Goal: Task Accomplishment & Management: Manage account settings

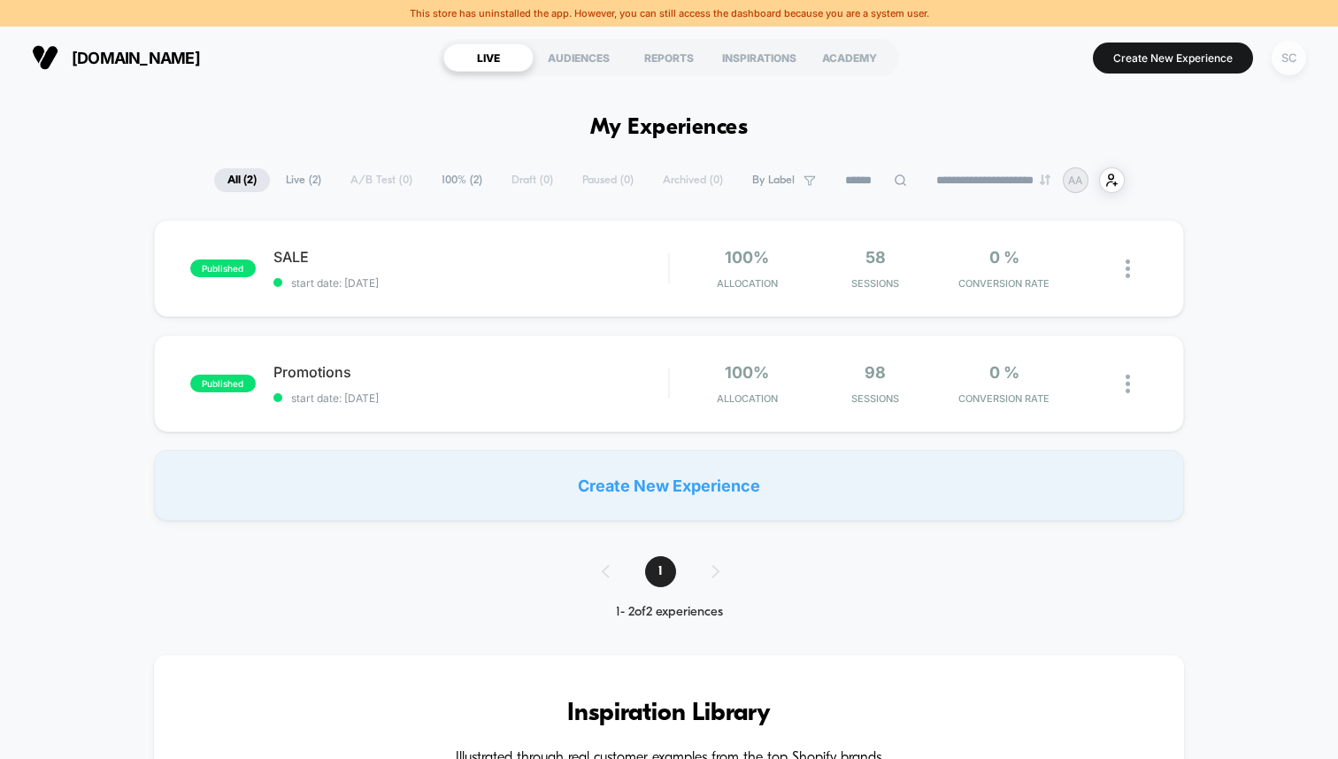
click at [1296, 57] on div "SC" at bounding box center [1289, 58] width 35 height 35
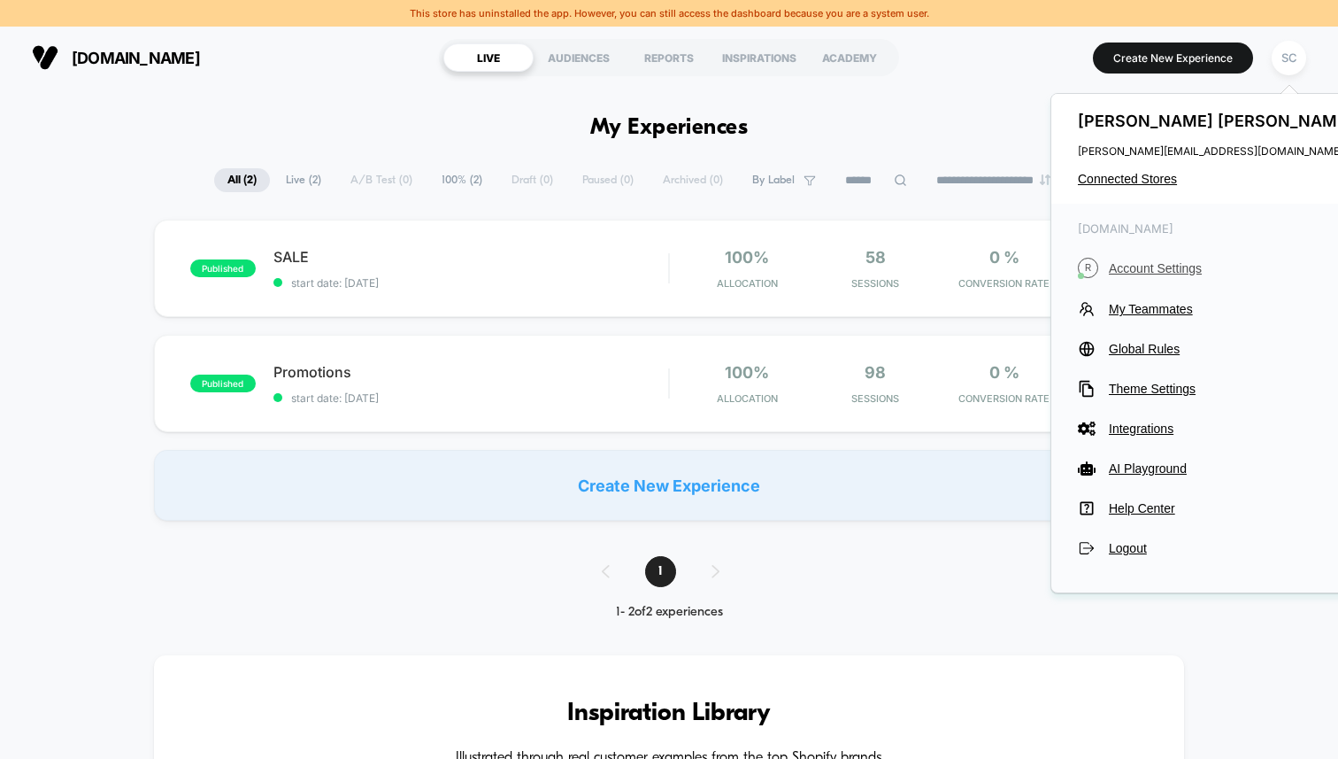
click at [1138, 263] on span "Account Settings" at bounding box center [1233, 268] width 249 height 14
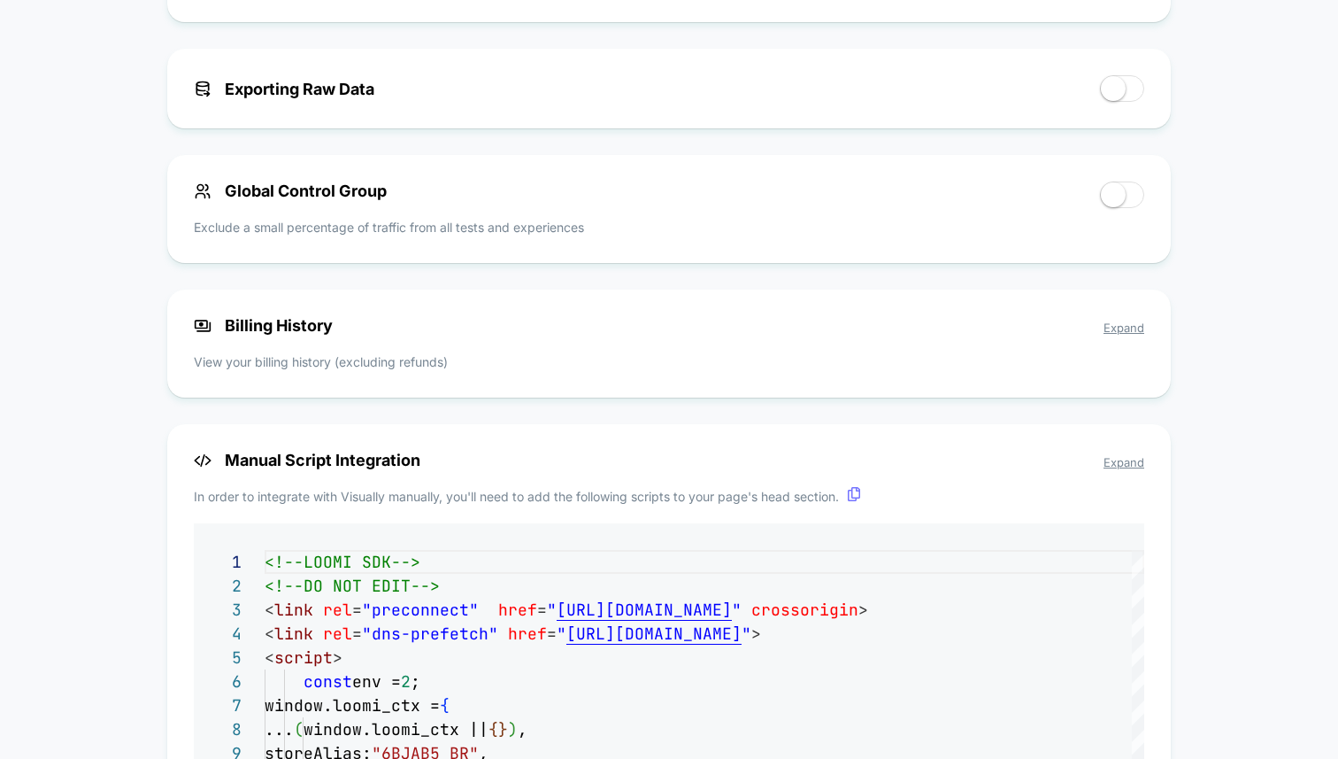
scroll to position [1254, 0]
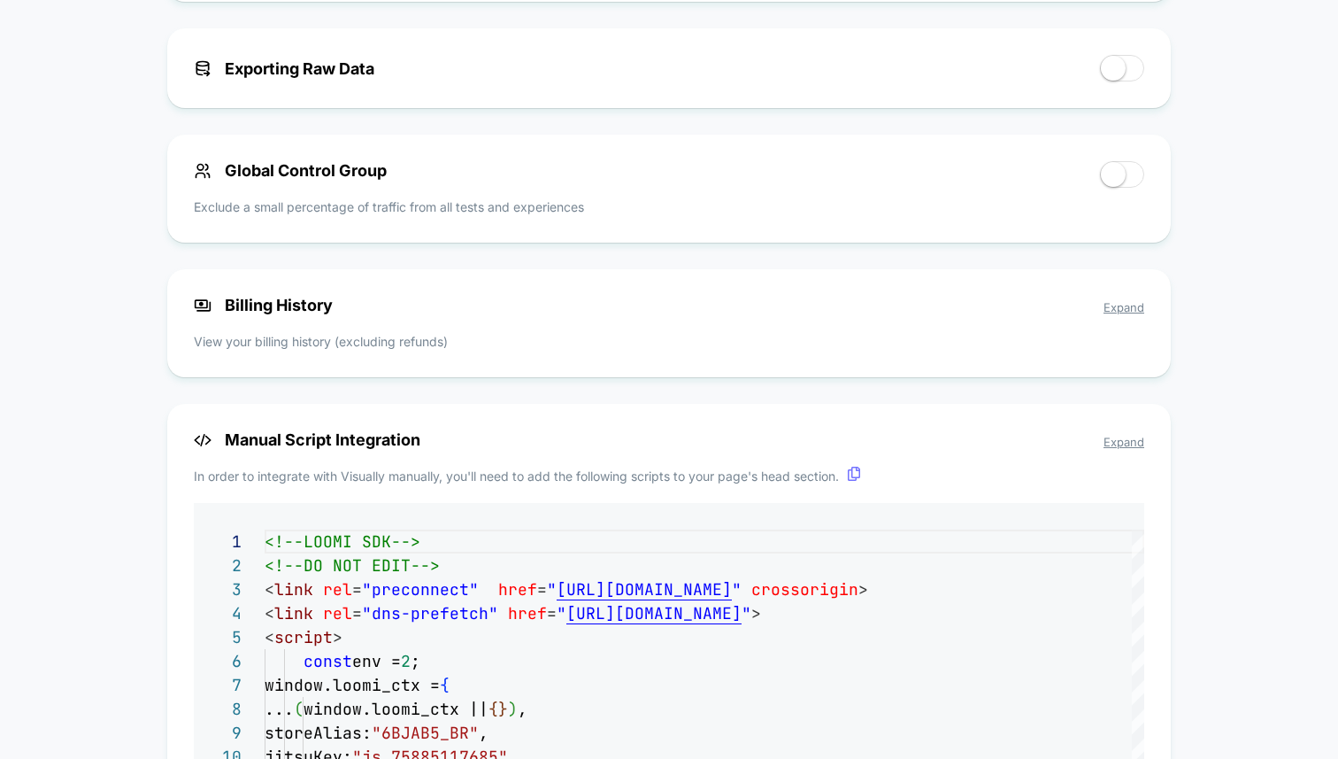
click at [1116, 304] on span "Expand" at bounding box center [1124, 307] width 41 height 14
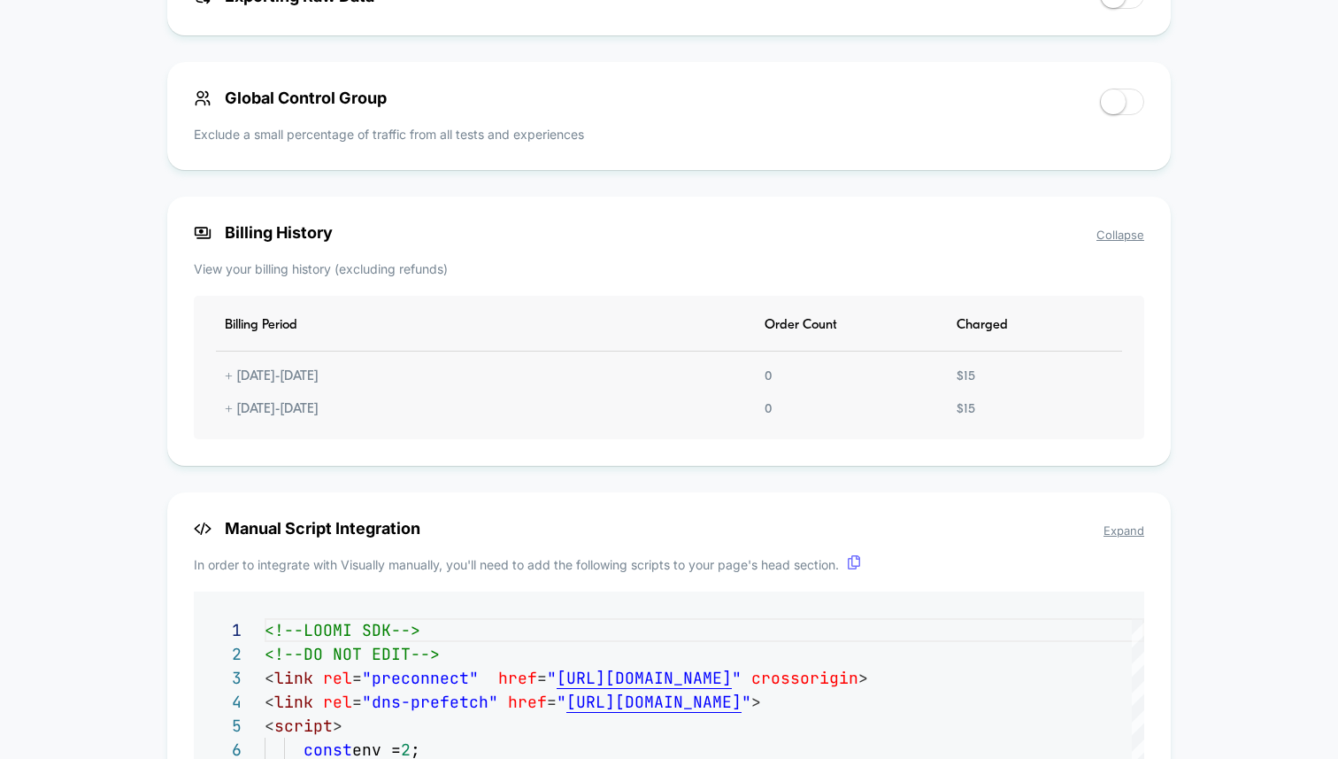
scroll to position [0, 0]
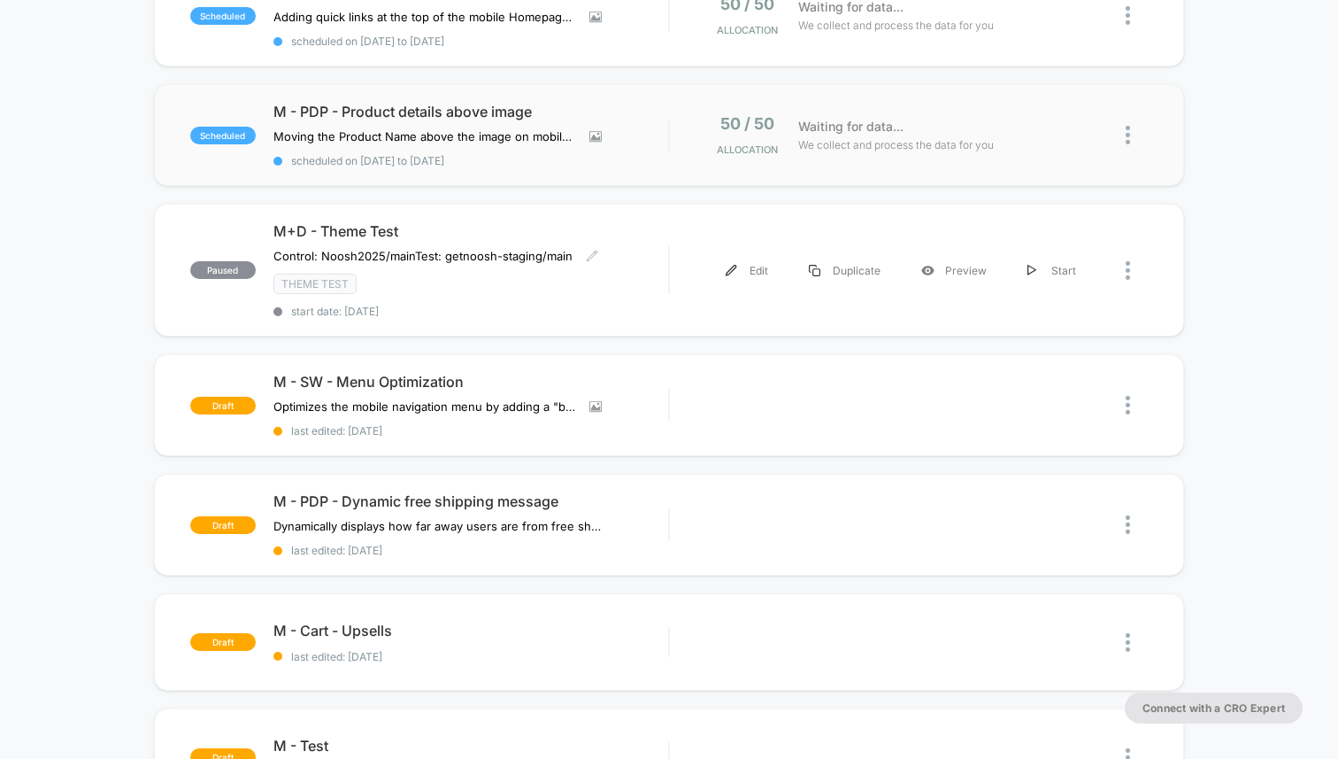
scroll to position [231, 0]
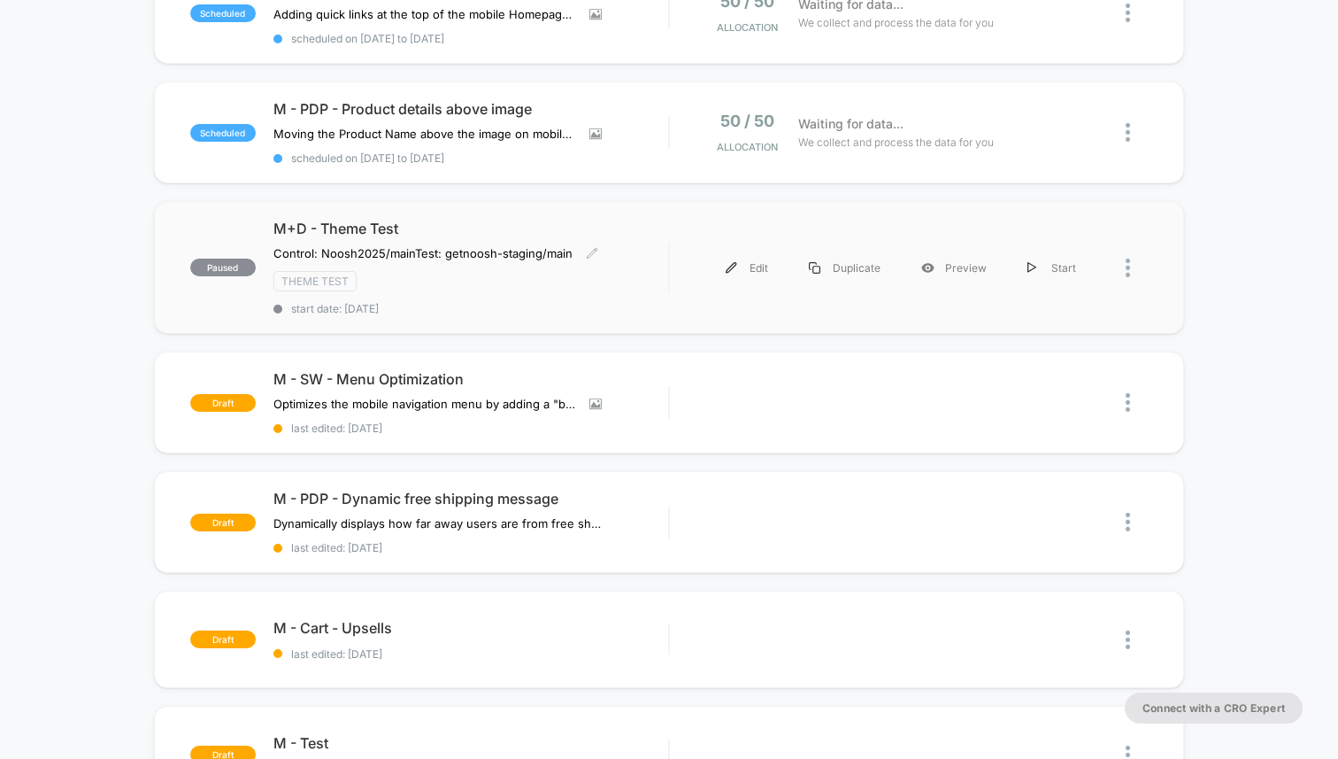
click at [486, 277] on div "Theme Test" at bounding box center [470, 281] width 395 height 20
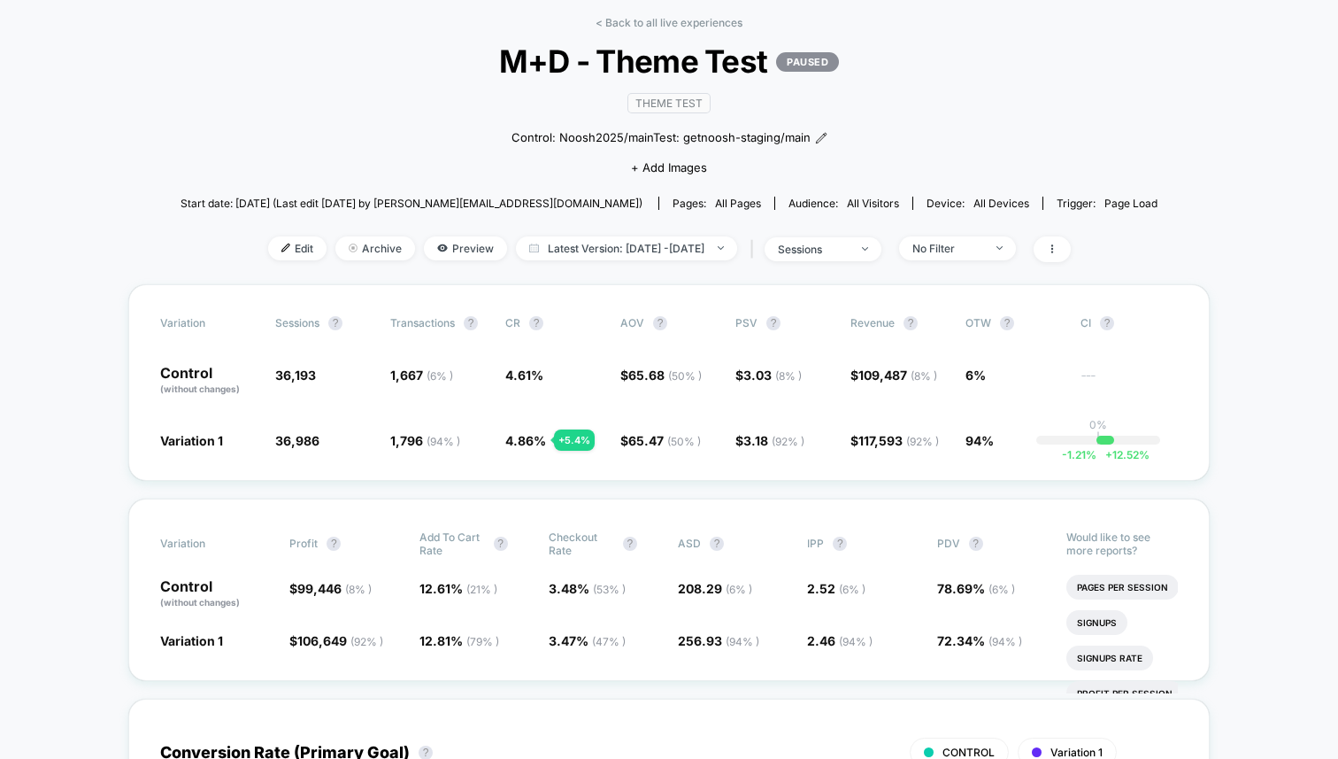
scroll to position [115, 0]
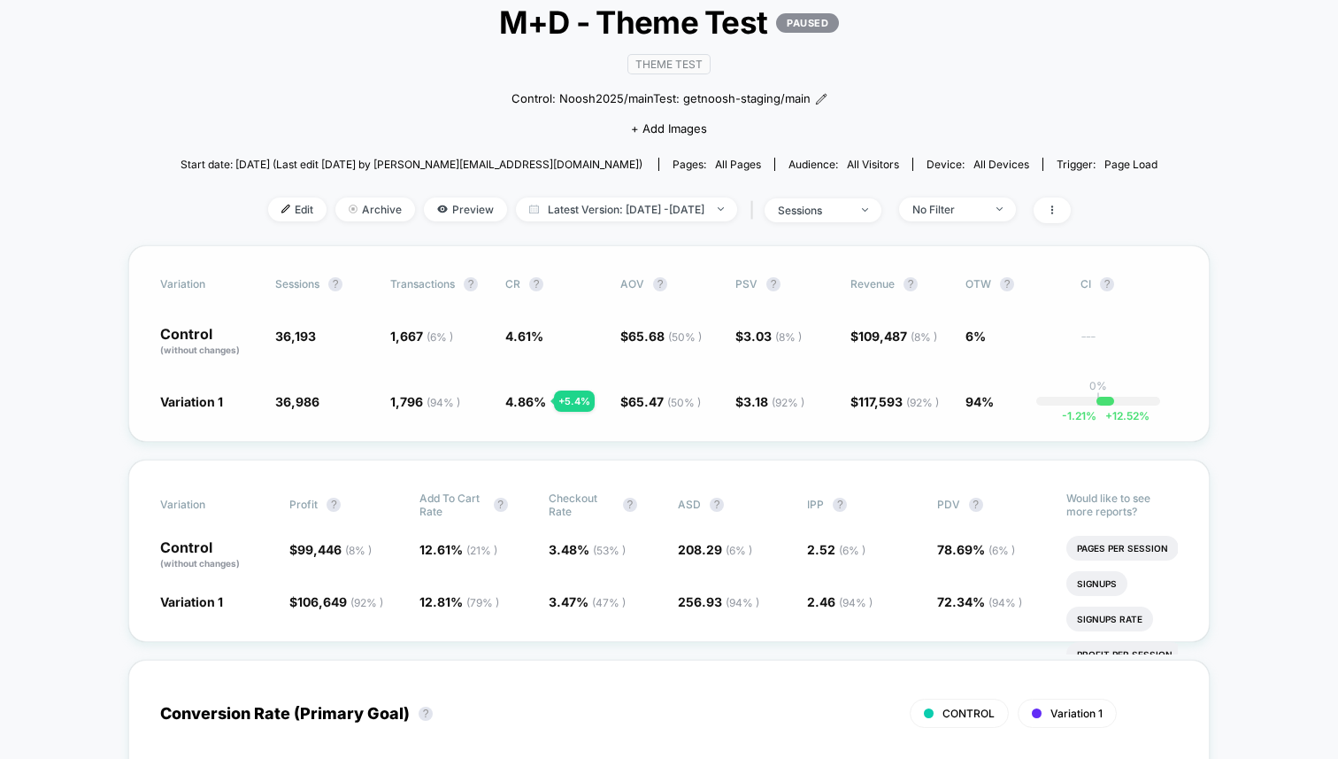
click at [582, 401] on div "+ 5.4 %" at bounding box center [574, 400] width 41 height 21
click at [533, 394] on span "4.86 %" at bounding box center [525, 401] width 41 height 15
click at [520, 332] on span "4.61 %" at bounding box center [524, 335] width 38 height 15
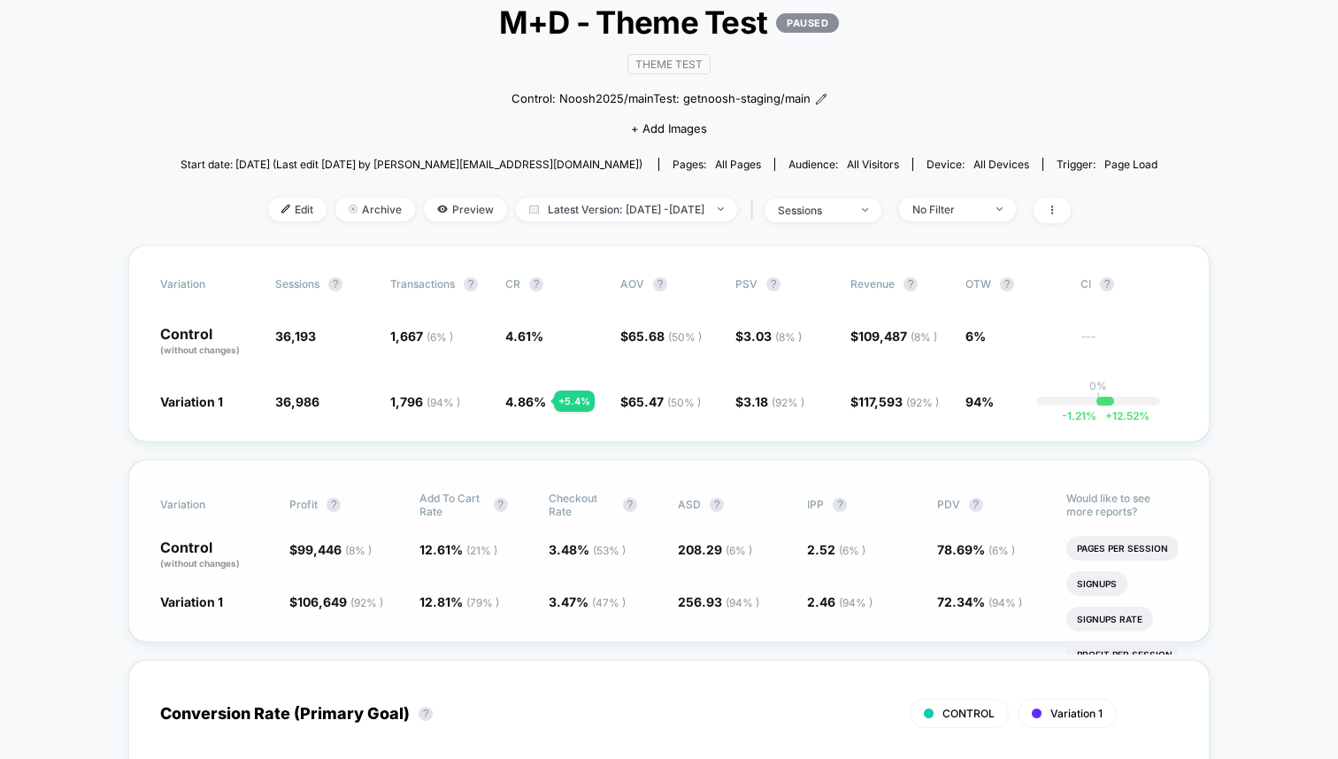
click at [445, 609] on div "Variation Profit ? Add To Cart Rate ? Checkout Rate ? ASD ? IPP ? PDV ? Control…" at bounding box center [669, 550] width 1082 height 182
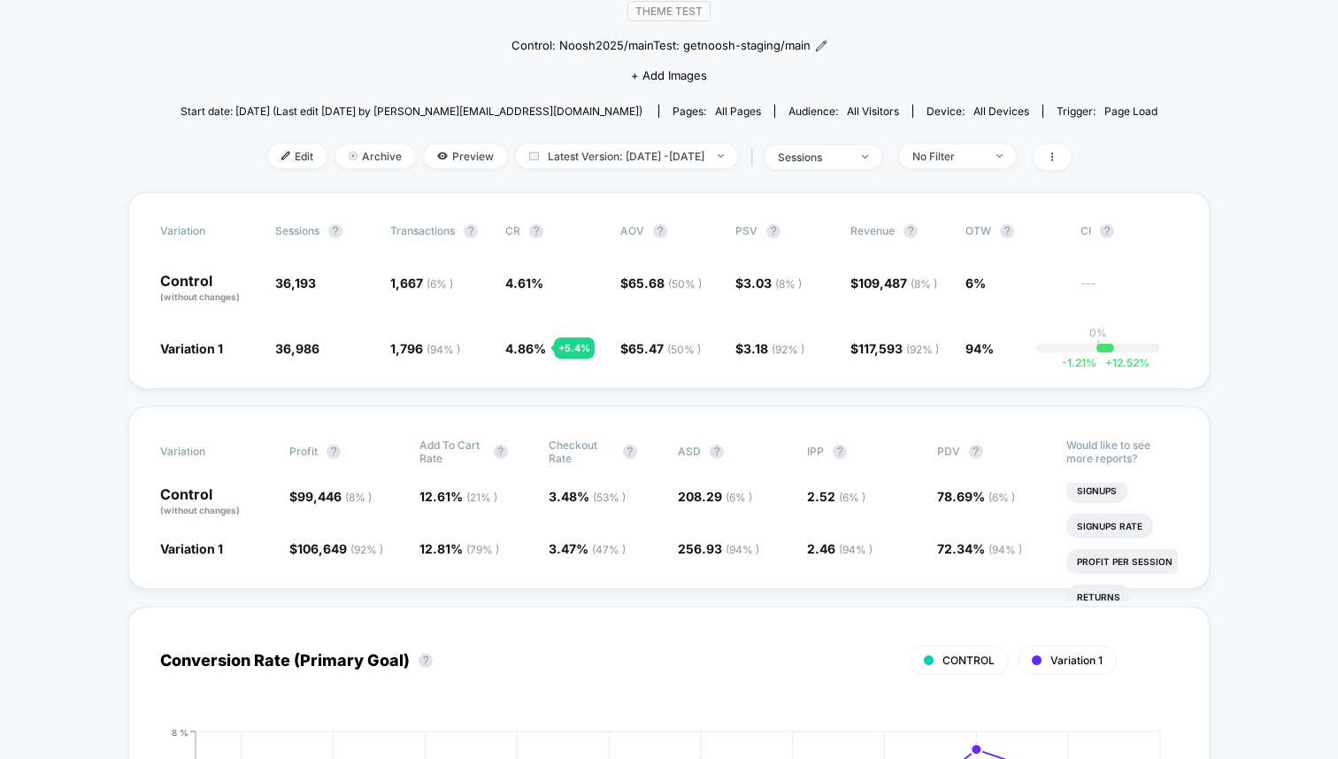
scroll to position [0, 0]
click at [1105, 503] on li "Pages Per Session" at bounding box center [1123, 494] width 112 height 25
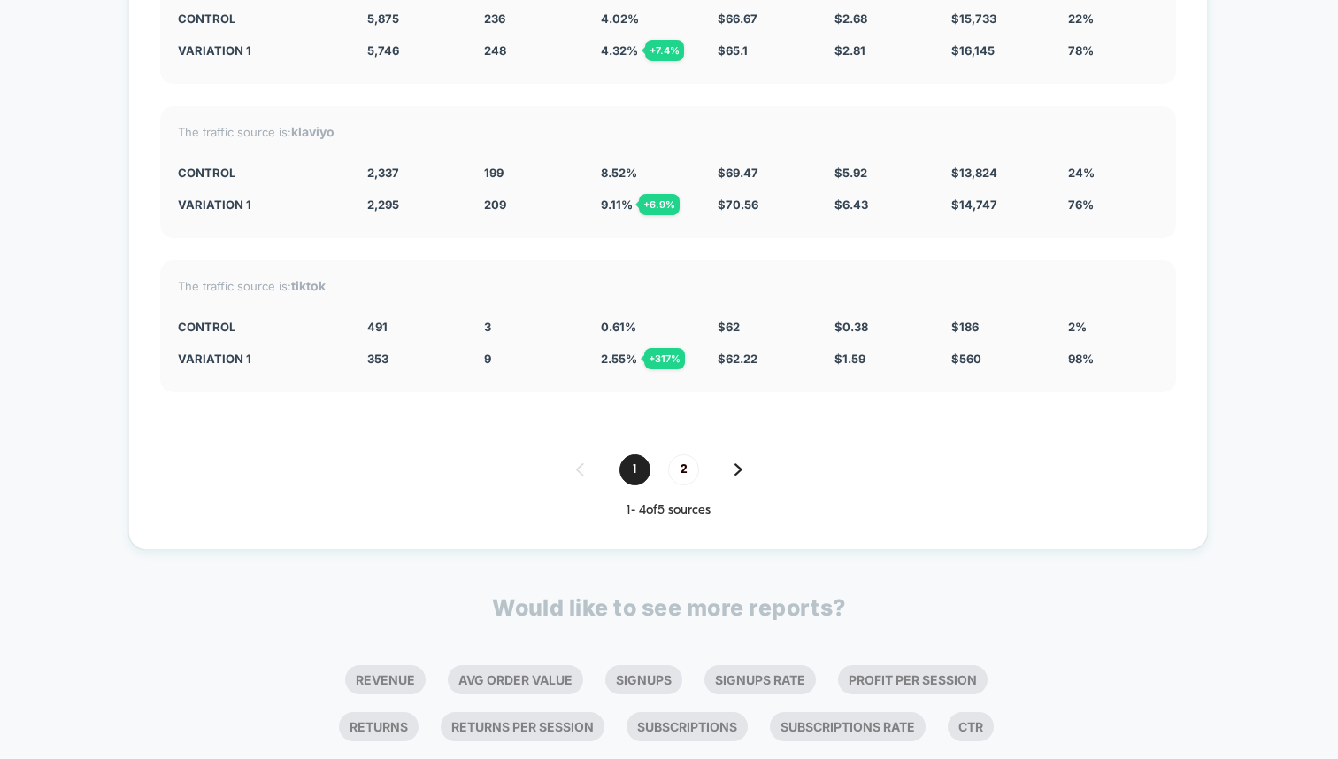
scroll to position [7330, 0]
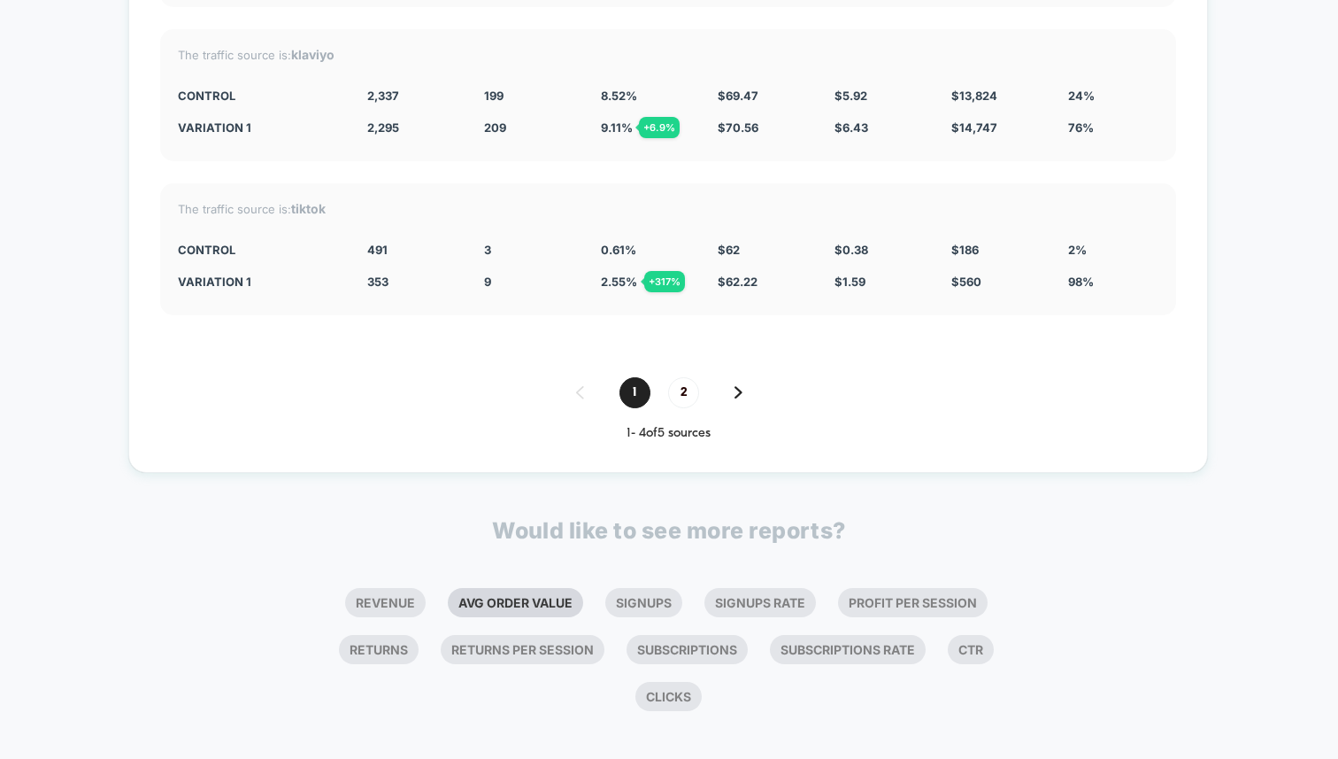
click at [492, 588] on li "Avg Order Value" at bounding box center [515, 602] width 135 height 29
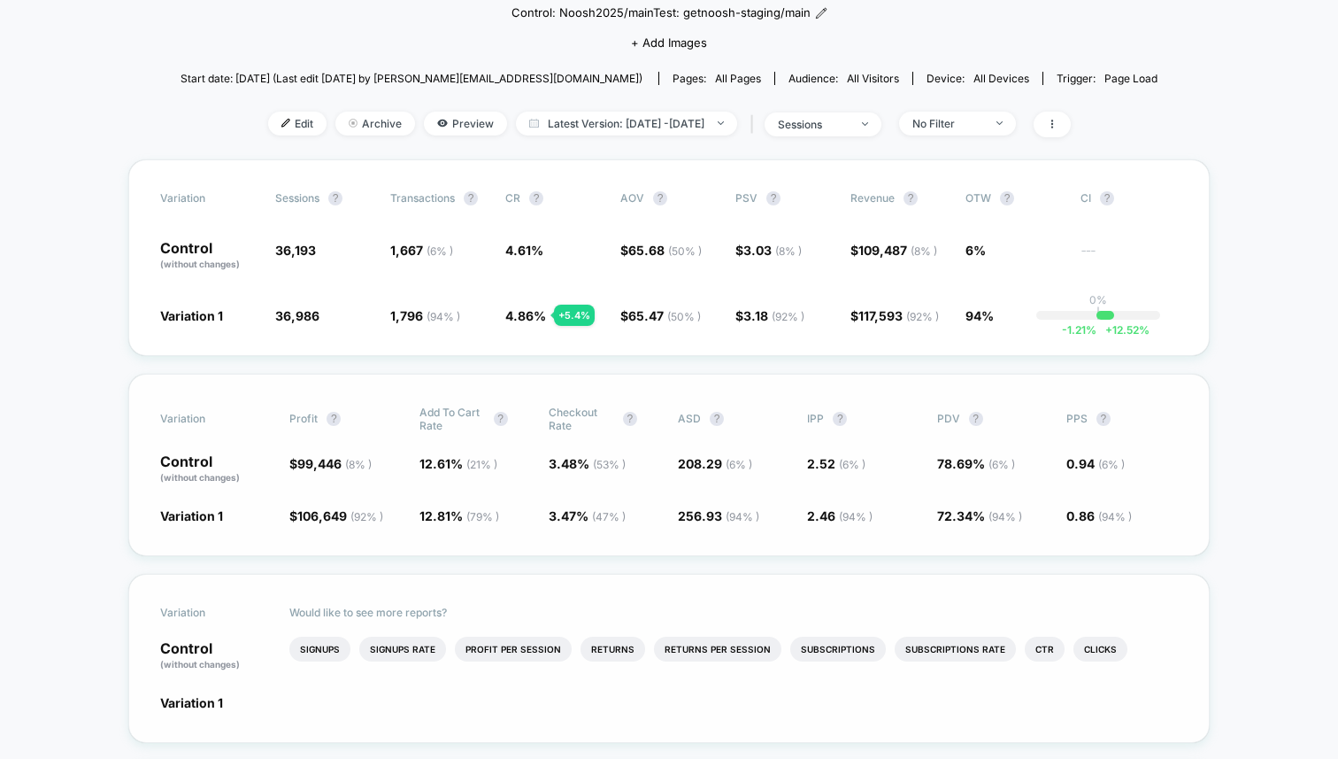
scroll to position [193, 0]
